Goal: Use online tool/utility: Utilize a website feature to perform a specific function

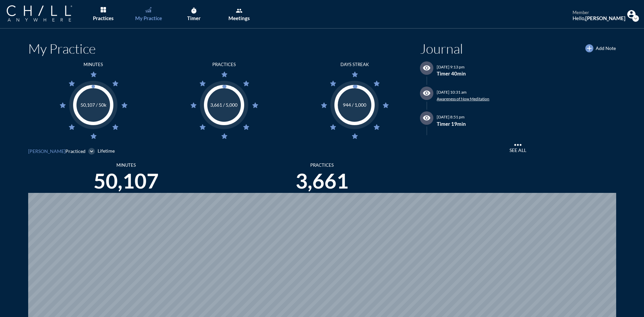
scroll to position [317, 639]
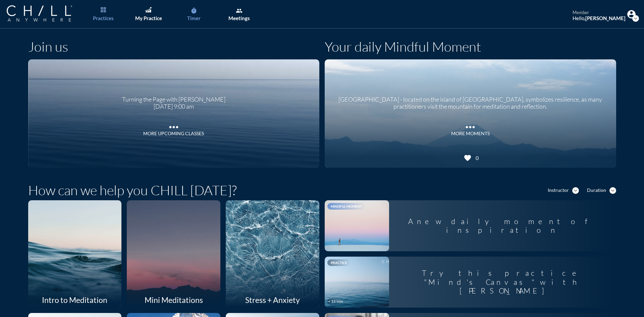
click at [198, 16] on div "Timer" at bounding box center [193, 18] width 13 height 6
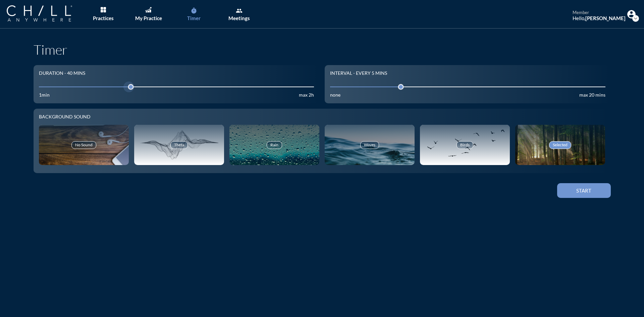
click at [58, 86] on input "40" at bounding box center [176, 86] width 275 height 6
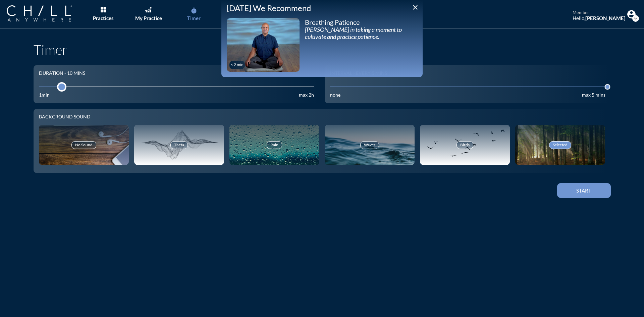
click at [57, 88] on div at bounding box center [61, 86] width 9 height 9
click at [601, 193] on button "Start" at bounding box center [584, 190] width 54 height 15
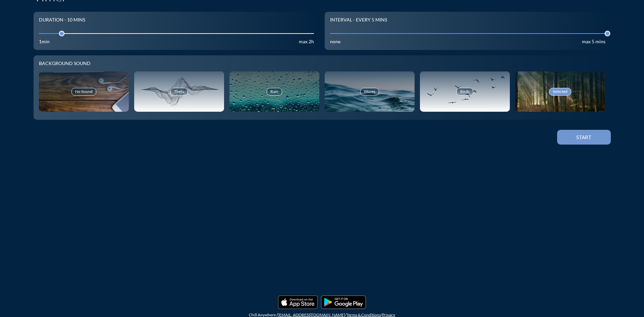
scroll to position [62, 0]
